Goal: Navigation & Orientation: Find specific page/section

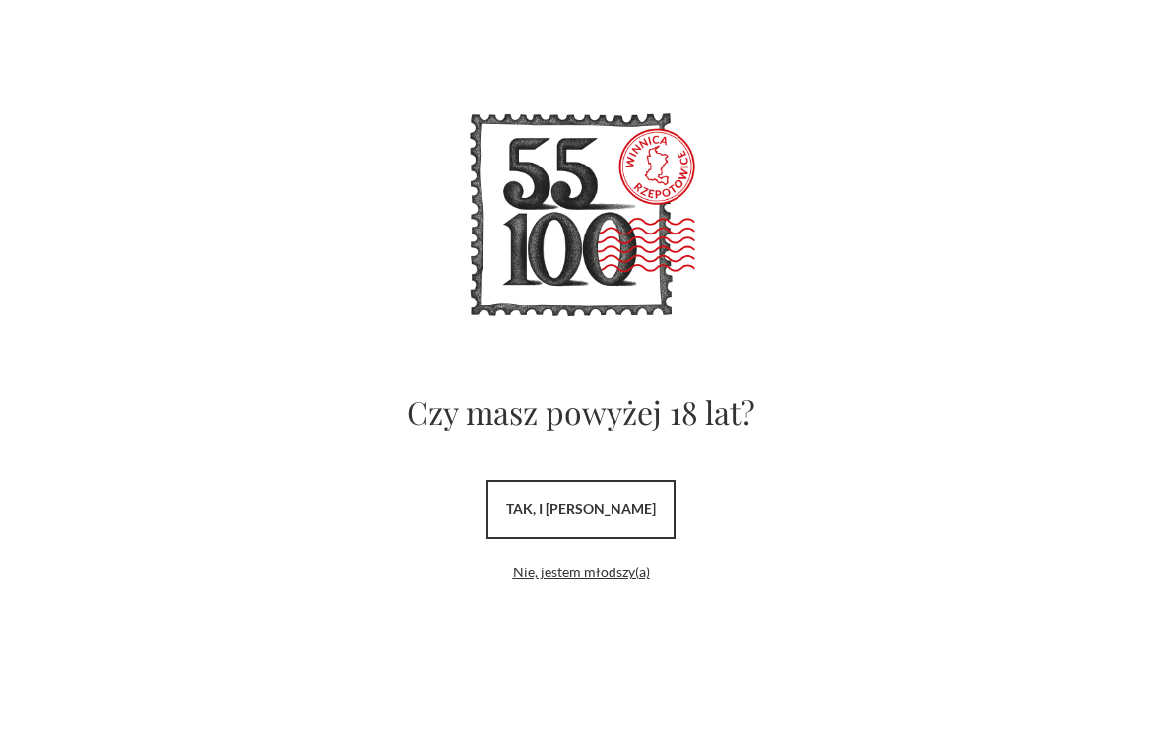
click at [664, 510] on link "tak, i uwielbiam wino" at bounding box center [581, 509] width 189 height 59
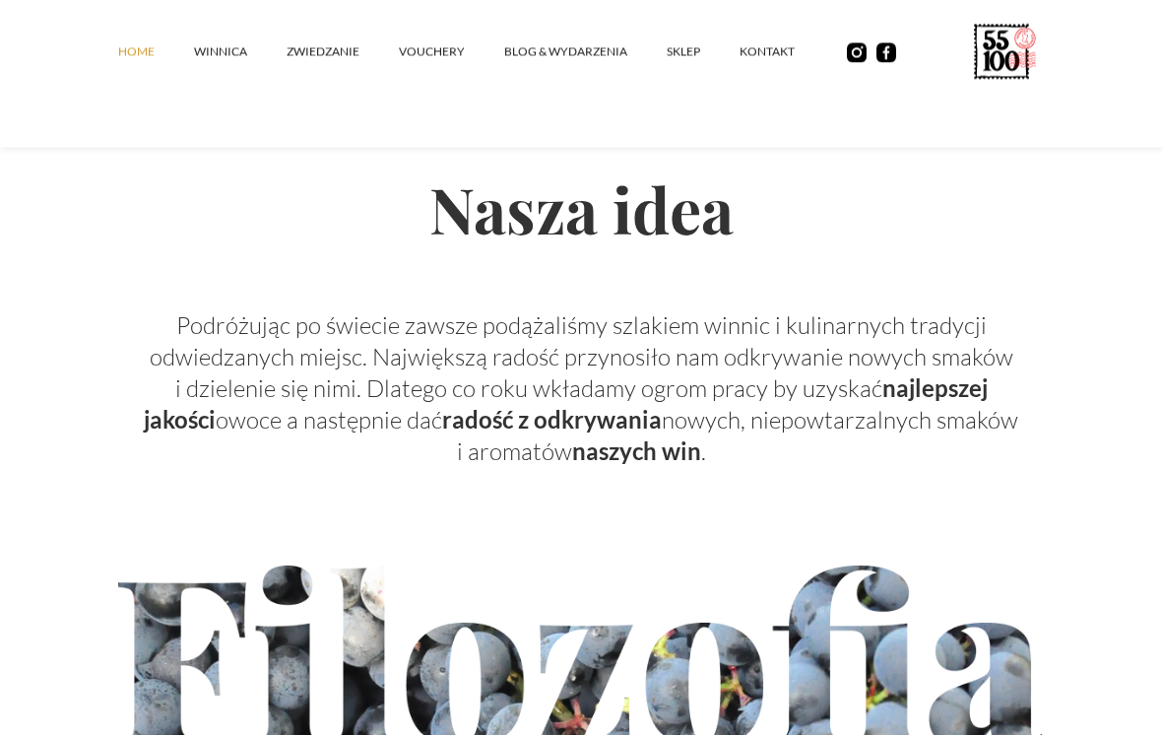
scroll to position [6252, 0]
click at [207, 51] on link "winnica" at bounding box center [240, 52] width 93 height 59
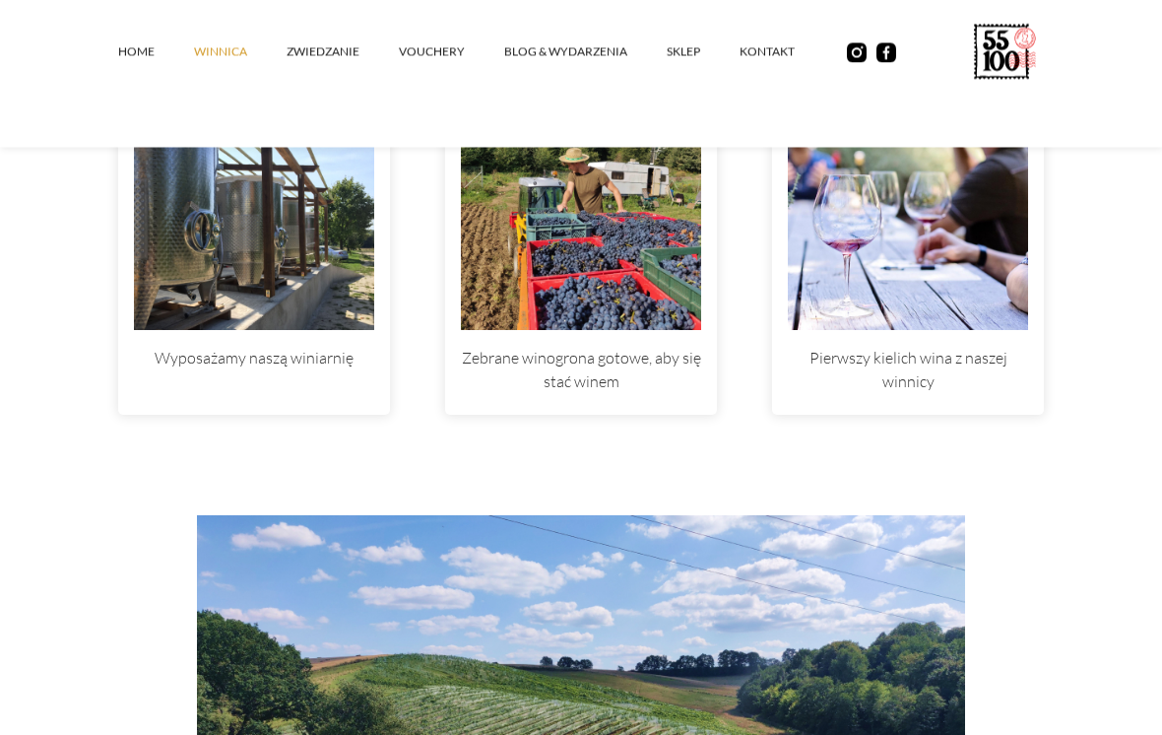
scroll to position [5991, 0]
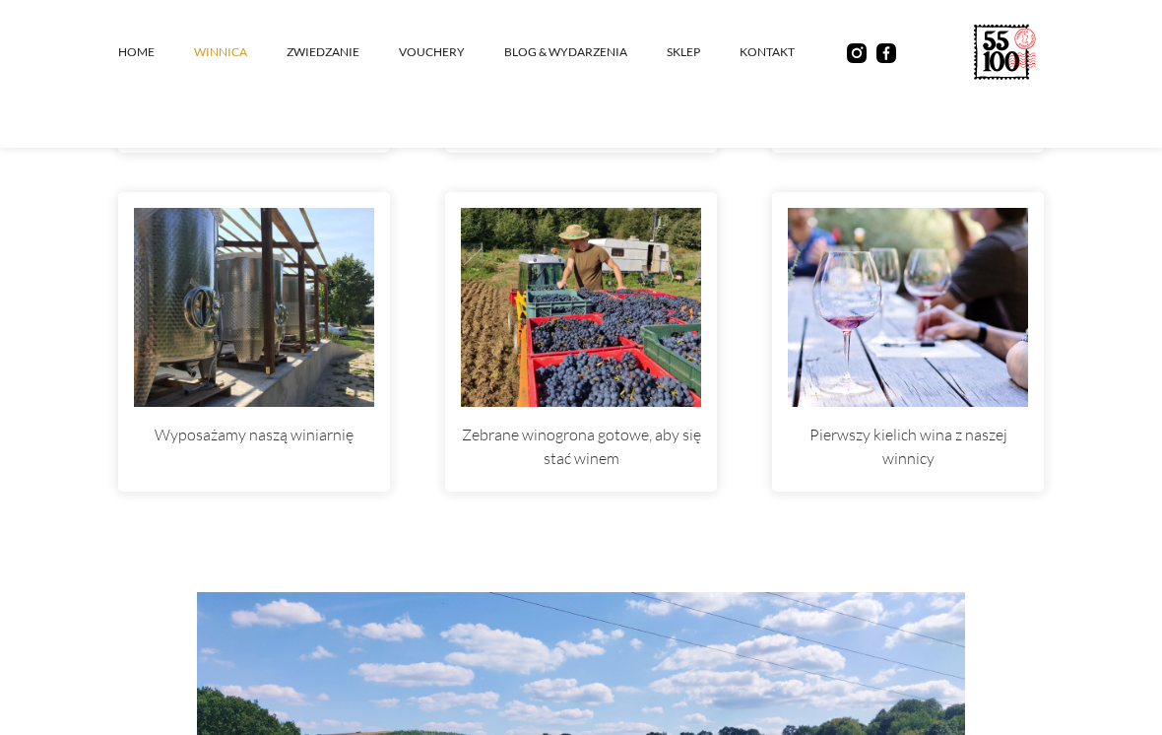
click at [315, 37] on link "ZWIEDZANIE" at bounding box center [343, 52] width 112 height 59
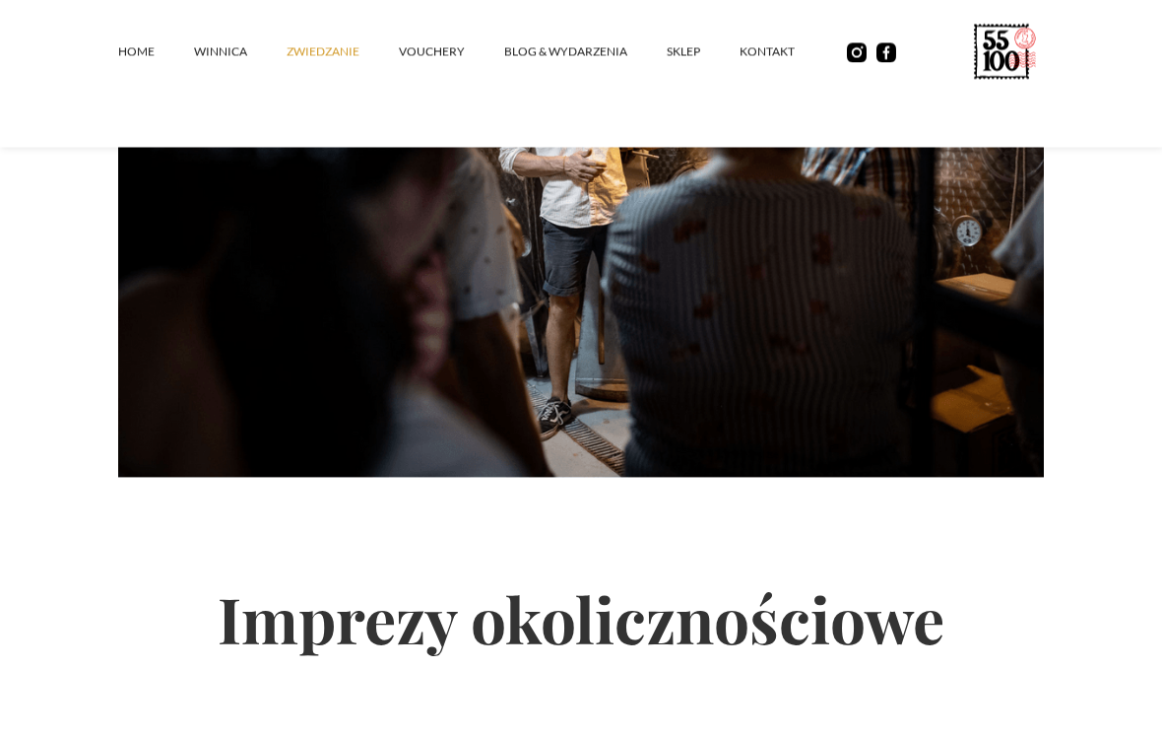
scroll to position [1956, 0]
click at [777, 35] on link "kontakt" at bounding box center [787, 52] width 95 height 59
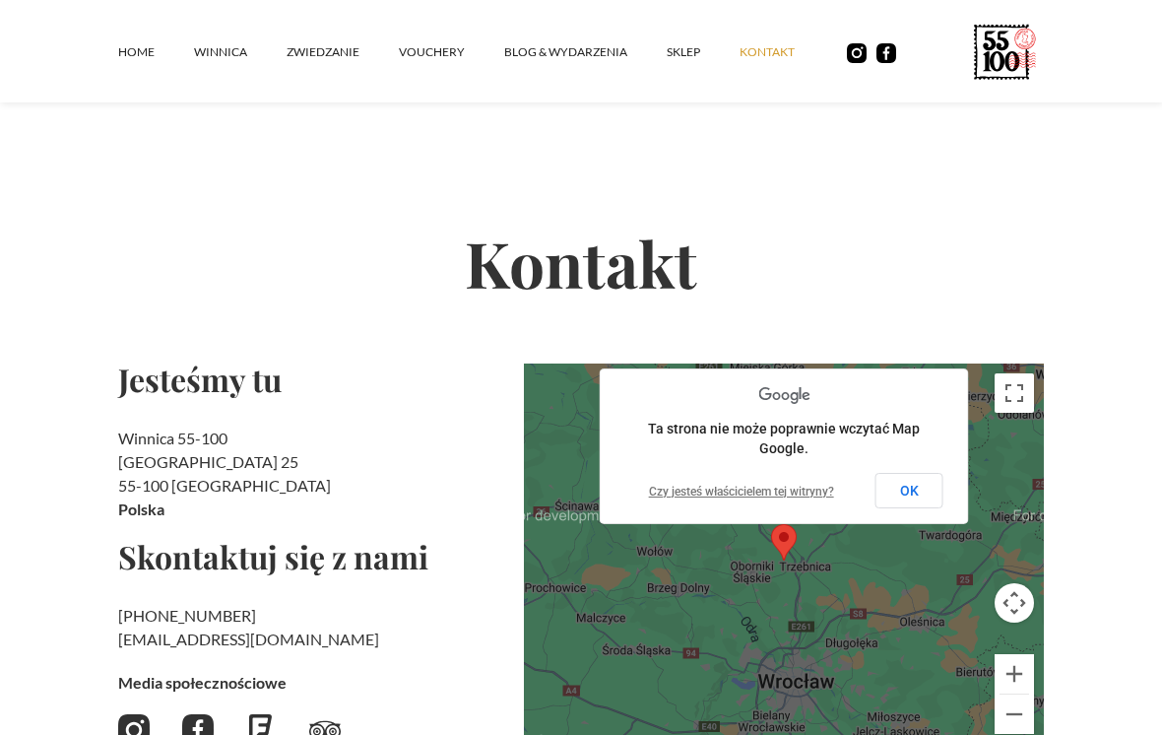
click at [316, 42] on link "ZWIEDZANIE" at bounding box center [343, 52] width 112 height 59
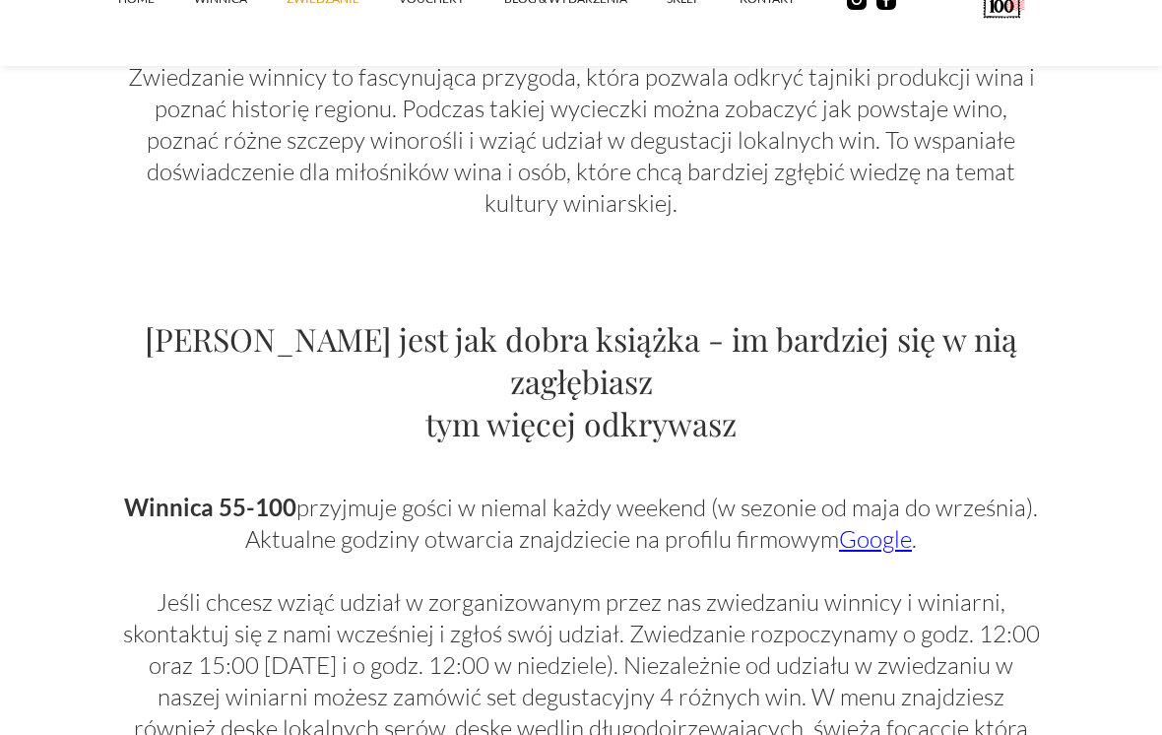
click at [905, 524] on link "Google" at bounding box center [875, 539] width 73 height 30
